Goal: Information Seeking & Learning: Learn about a topic

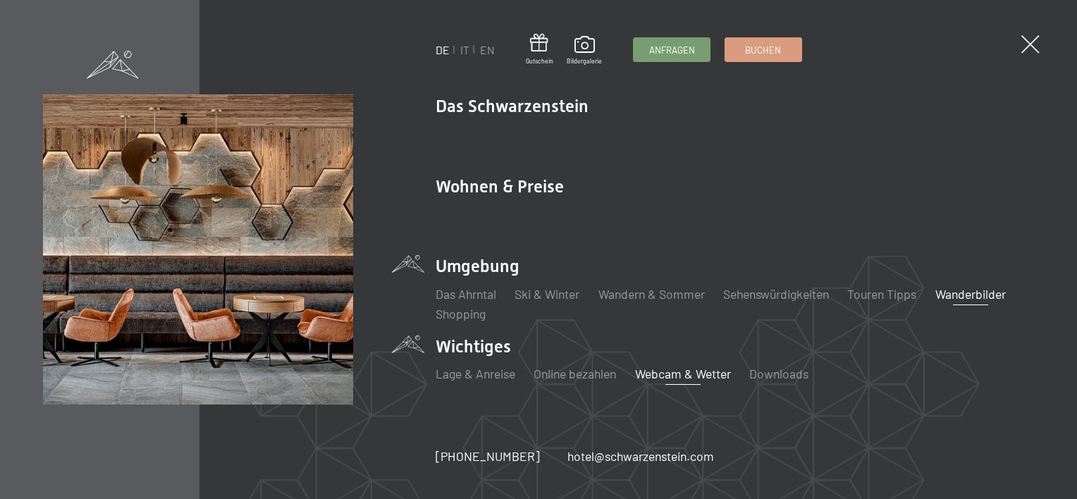
click at [650, 372] on link "Webcam & Wetter" at bounding box center [683, 374] width 96 height 16
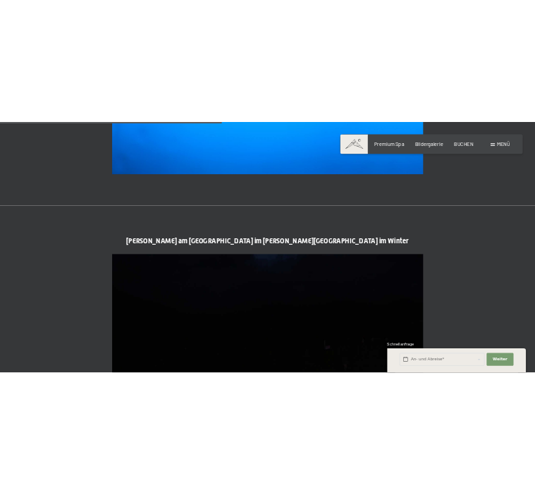
scroll to position [1832, 0]
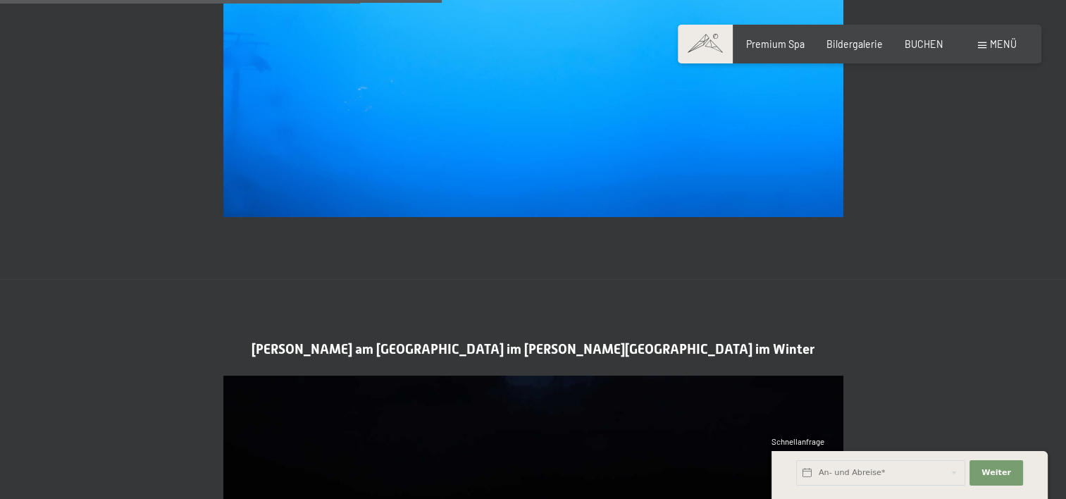
click at [995, 49] on span "Menü" at bounding box center [1003, 44] width 27 height 12
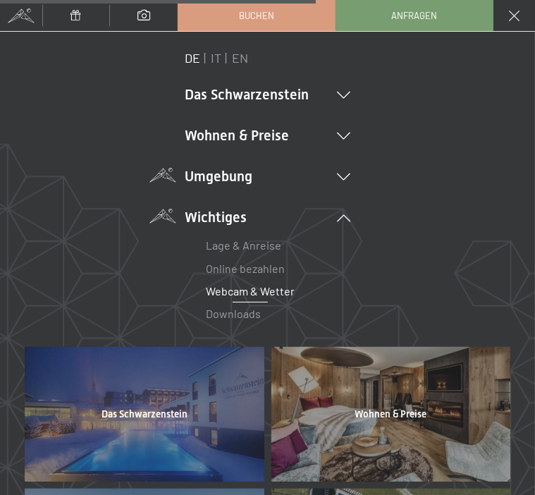
click at [340, 174] on icon at bounding box center [343, 176] width 13 height 7
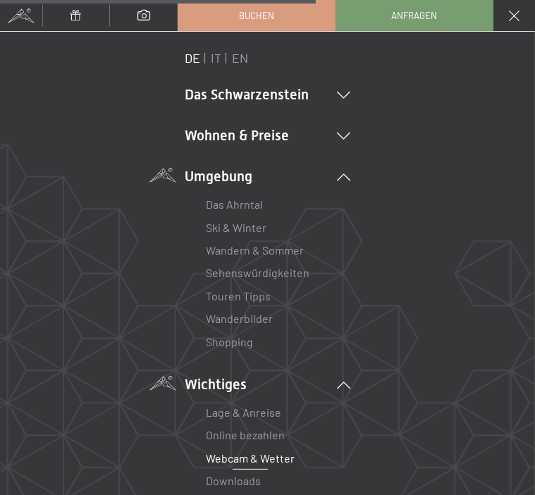
click at [256, 319] on link "Wanderbilder" at bounding box center [239, 317] width 67 height 13
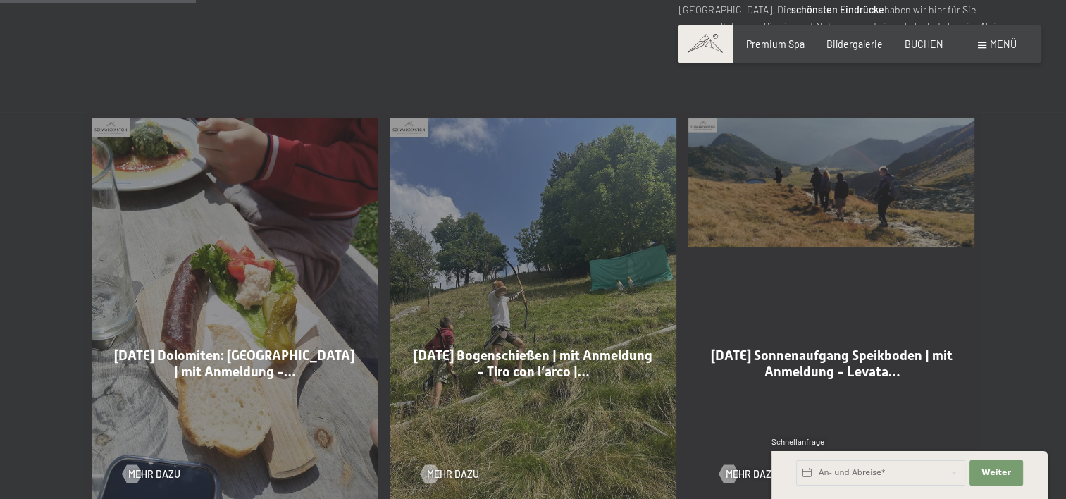
scroll to position [705, 0]
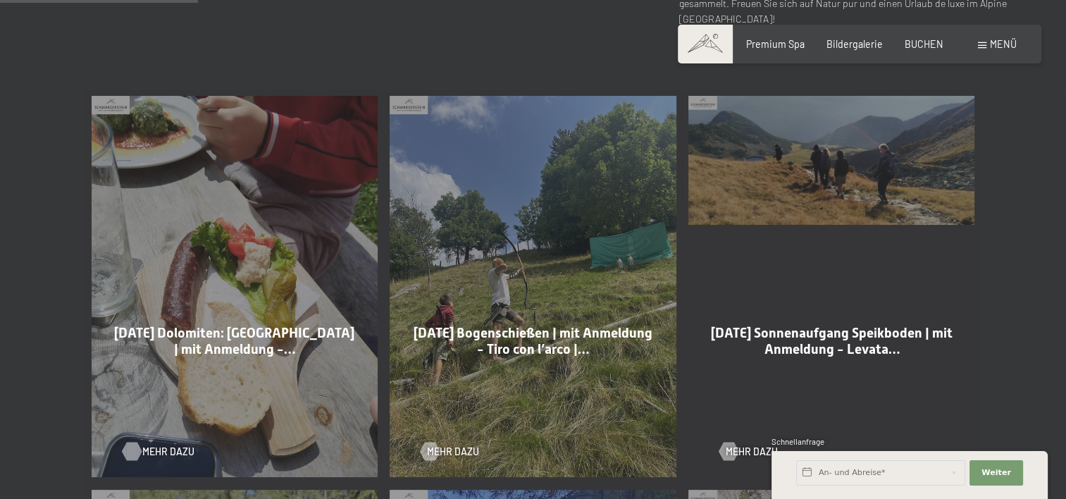
click at [158, 454] on span "Mehr dazu" at bounding box center [168, 452] width 52 height 14
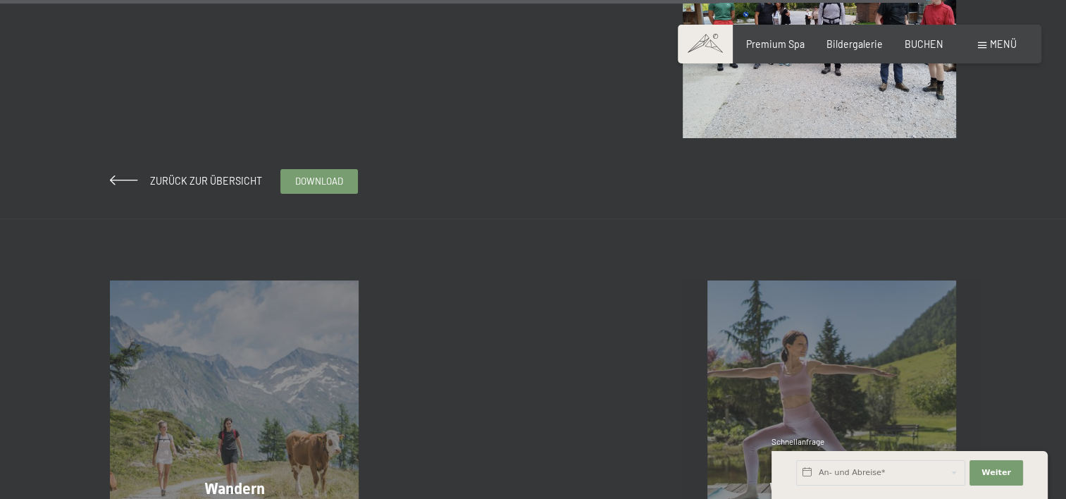
scroll to position [5073, 0]
